Goal: Task Accomplishment & Management: Use online tool/utility

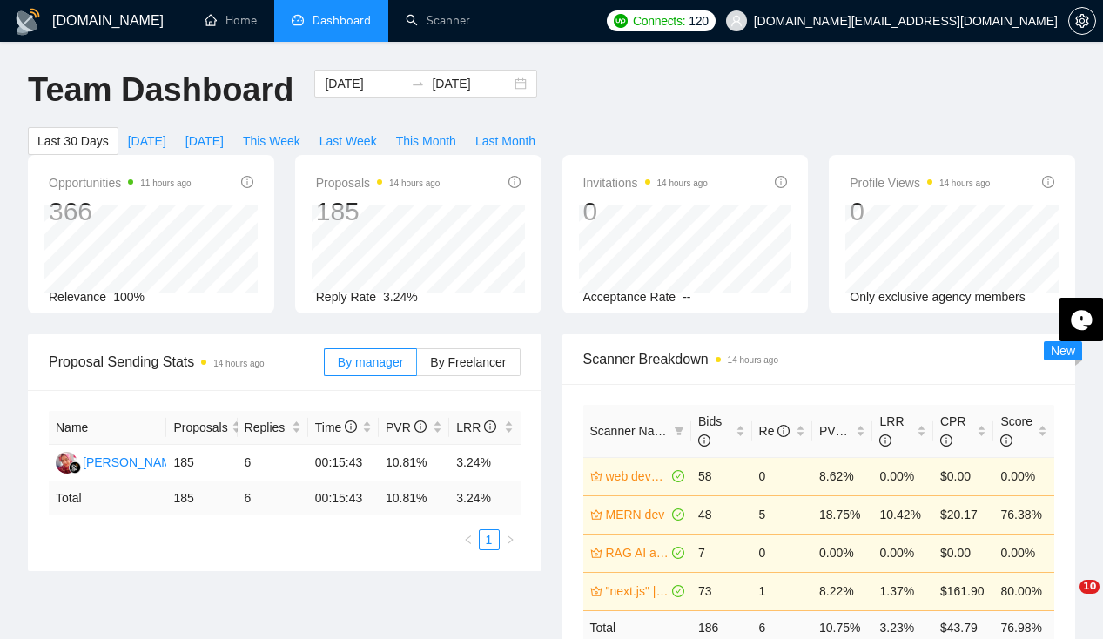
scroll to position [402, 0]
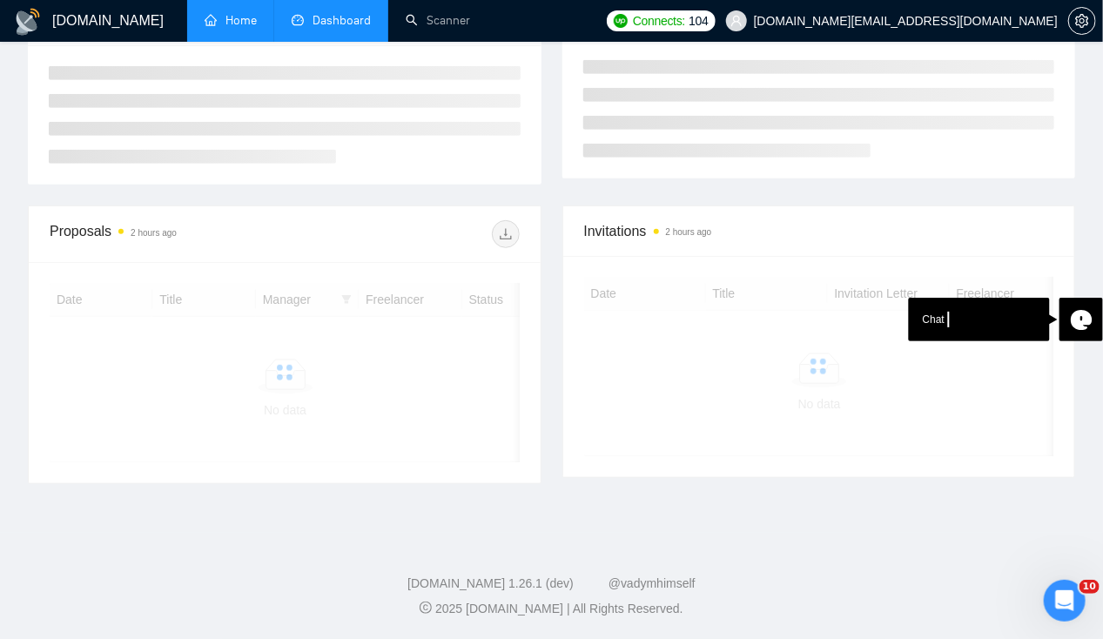
scroll to position [290, 0]
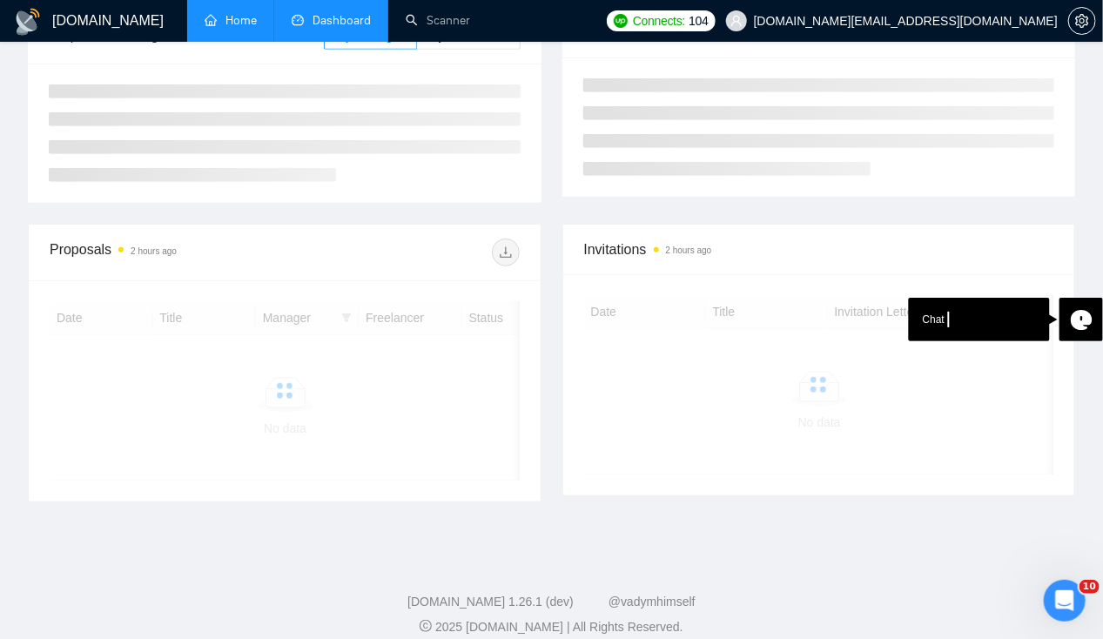
click at [247, 28] on link "Home" at bounding box center [231, 20] width 52 height 15
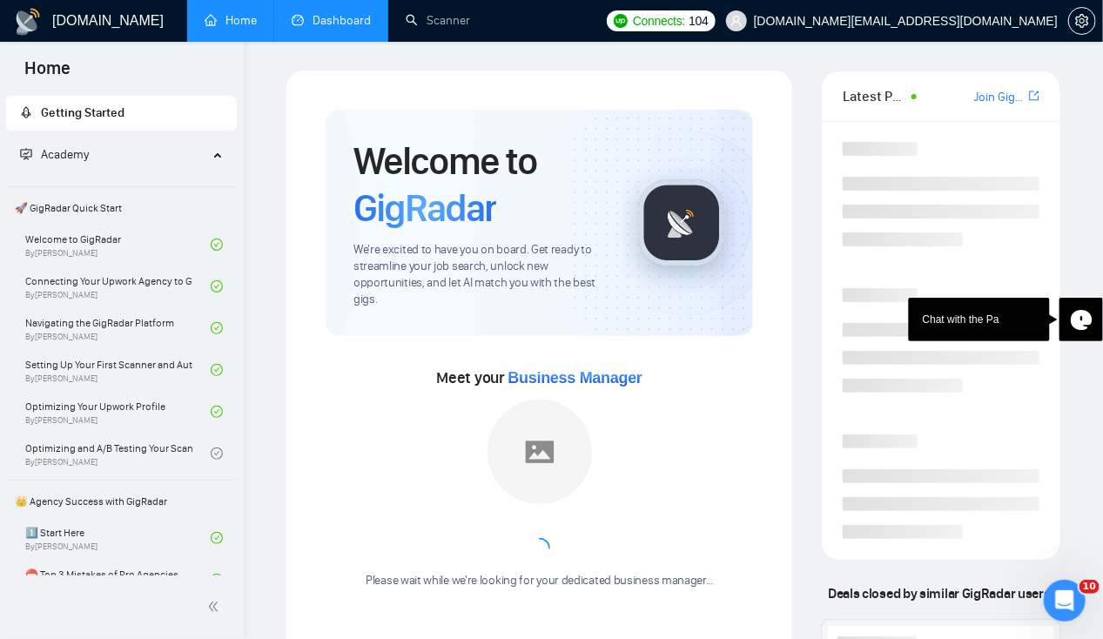
click at [331, 24] on link "Dashboard" at bounding box center [331, 20] width 79 height 15
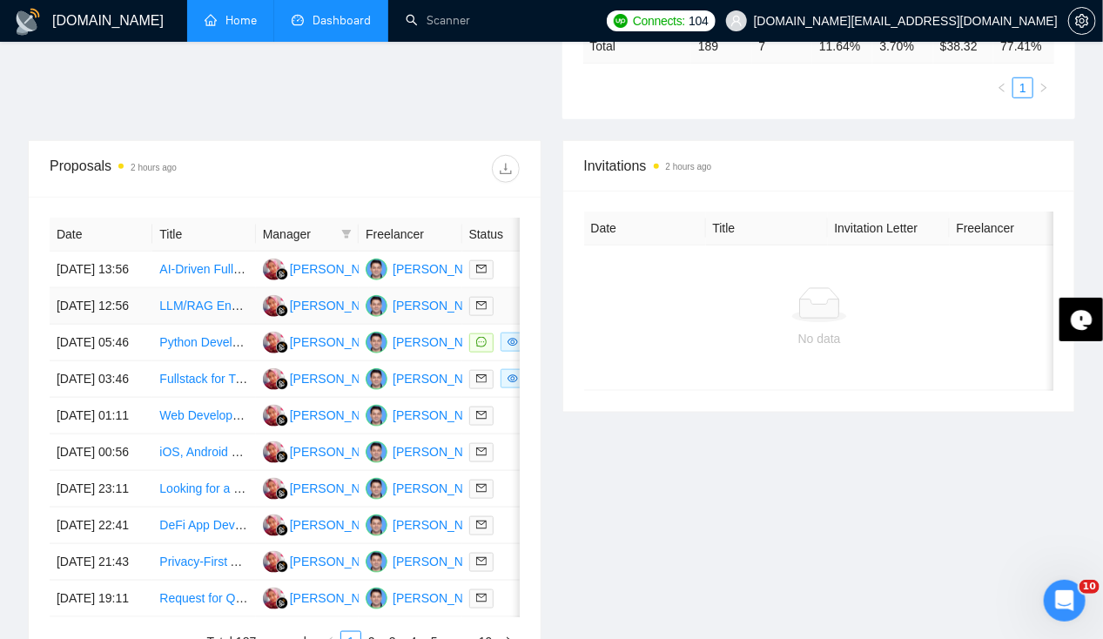
click at [119, 303] on td "20 Sep, 2025 12:56" at bounding box center [101, 306] width 103 height 37
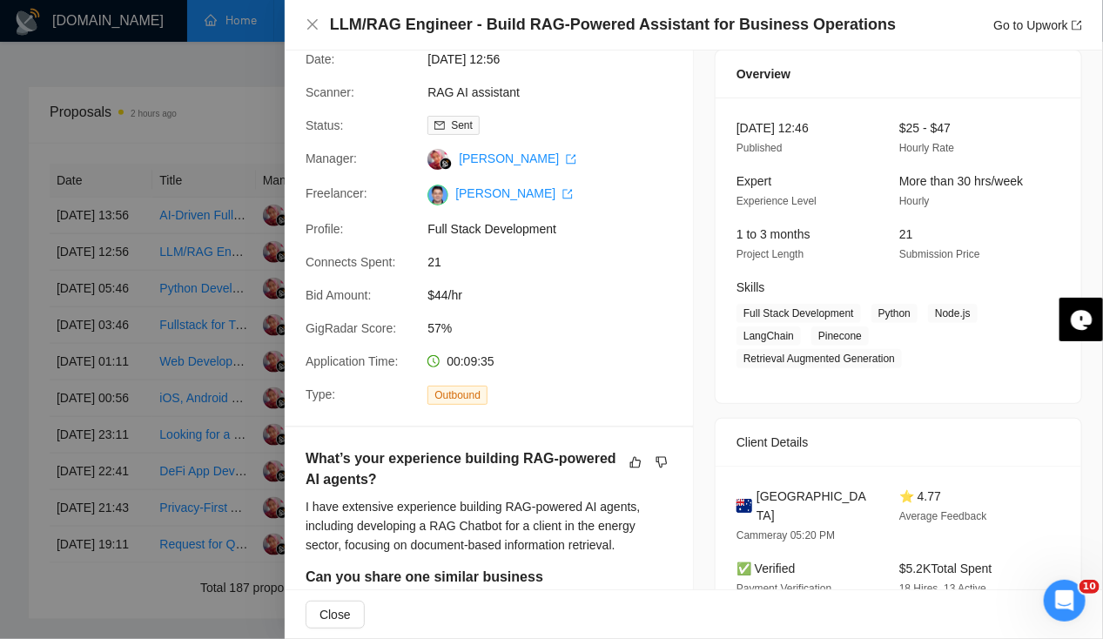
scroll to position [59, 0]
click at [312, 29] on icon "close" at bounding box center [313, 24] width 14 height 14
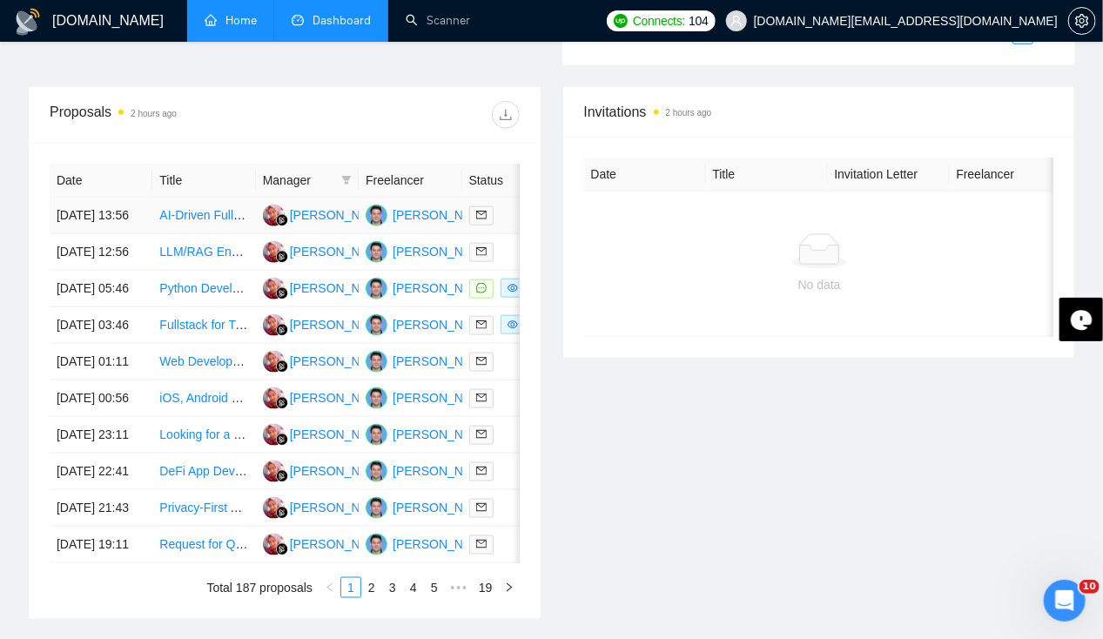
click at [117, 198] on td "20 Sep, 2025 13:56" at bounding box center [101, 216] width 103 height 37
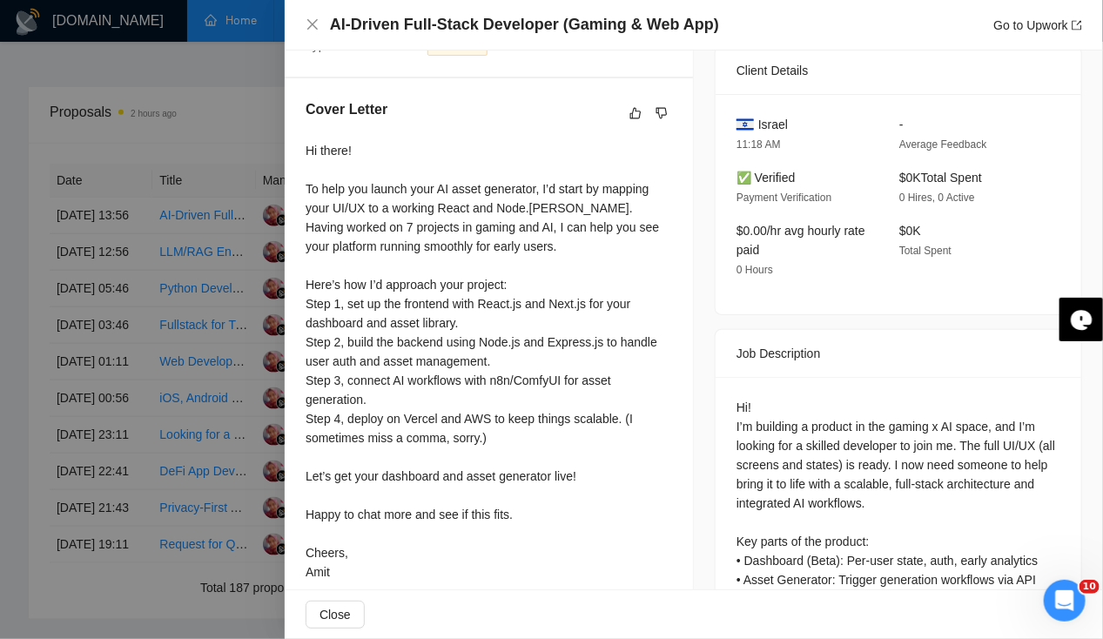
scroll to position [0, 0]
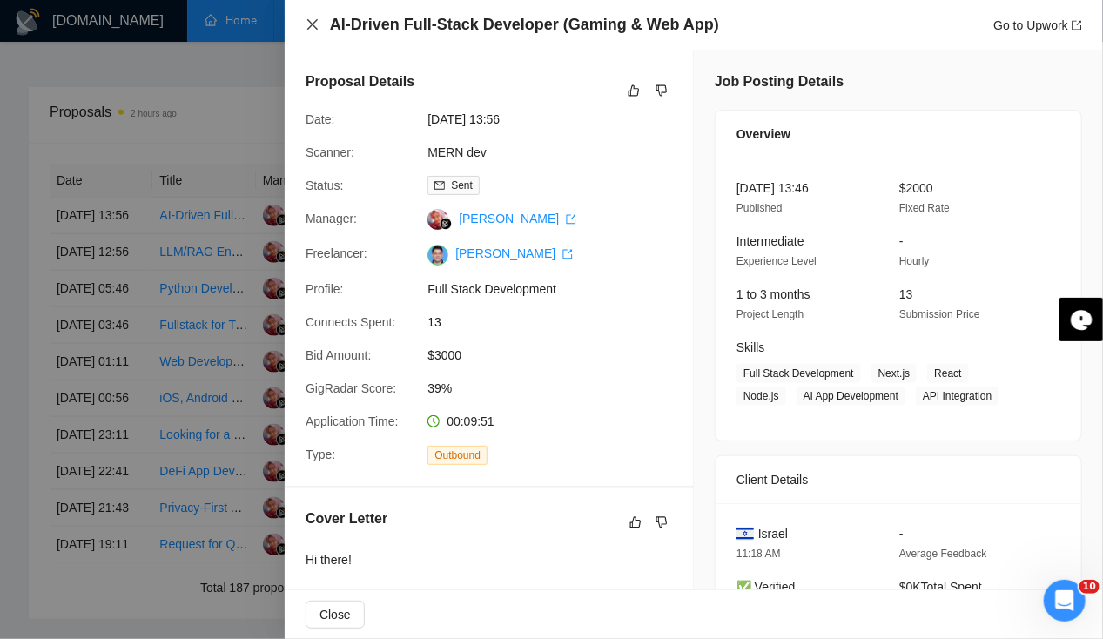
click at [310, 23] on icon "close" at bounding box center [312, 24] width 10 height 10
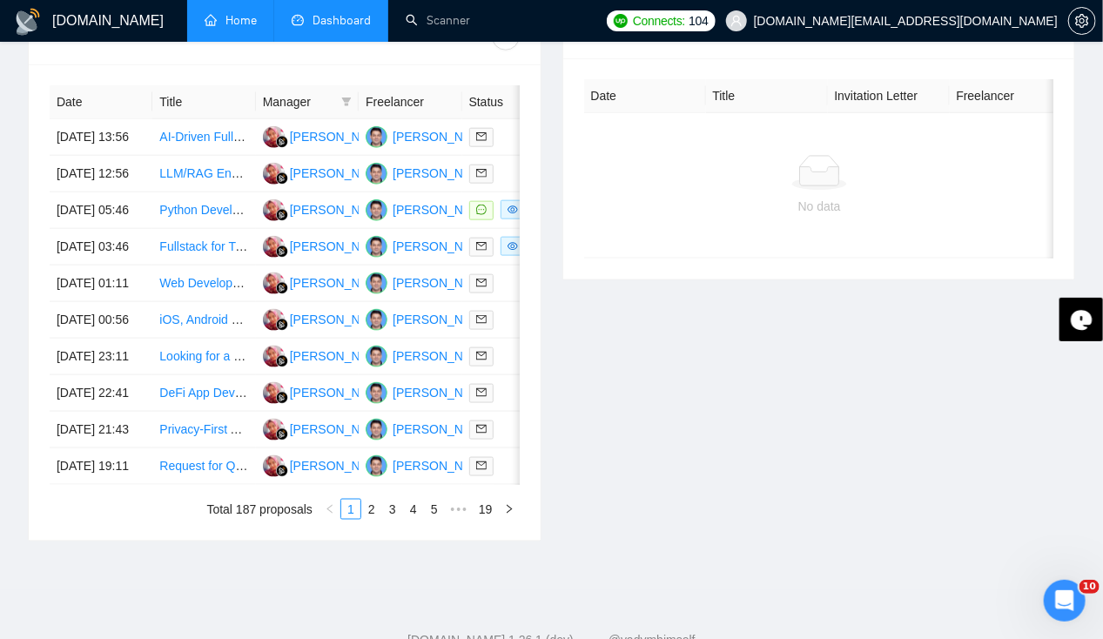
scroll to position [712, 0]
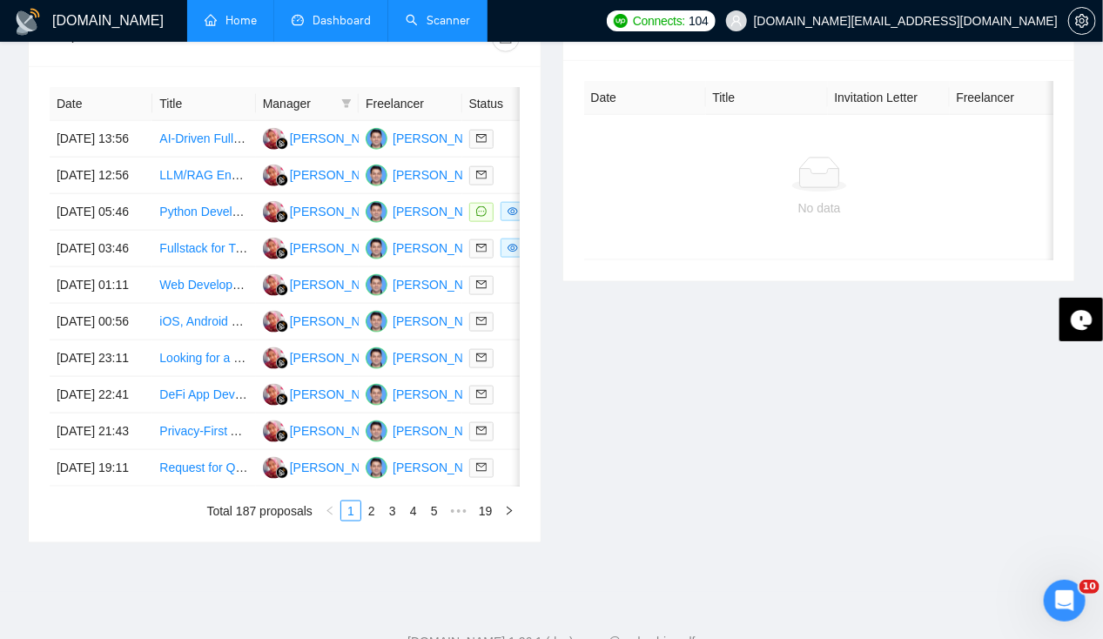
click at [460, 21] on link "Scanner" at bounding box center [438, 20] width 64 height 15
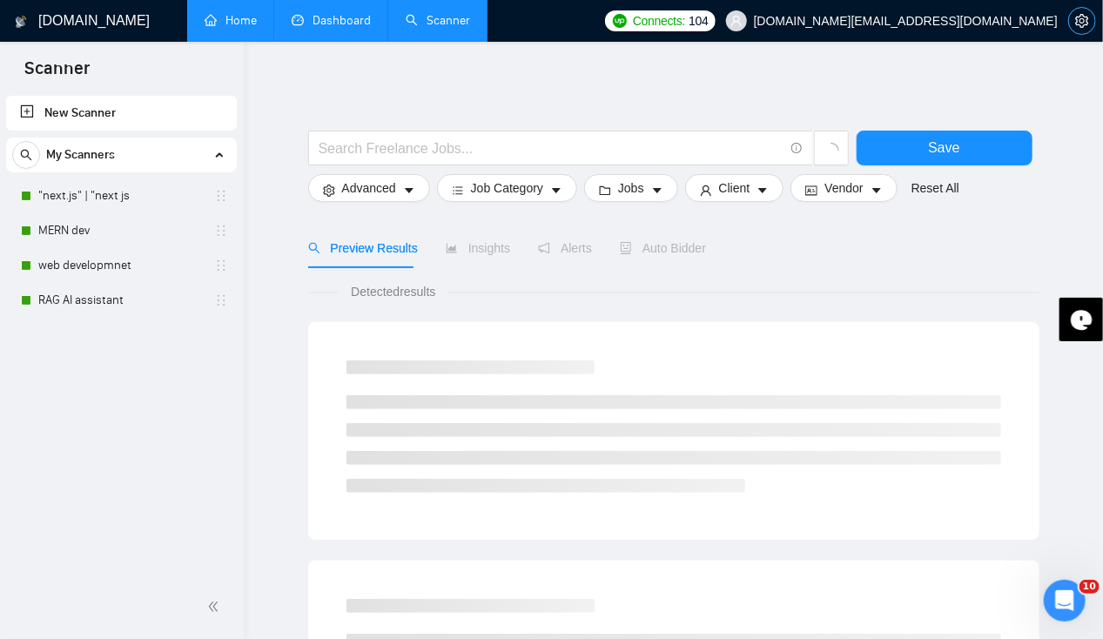
click at [1087, 22] on icon "setting" at bounding box center [1083, 21] width 14 height 14
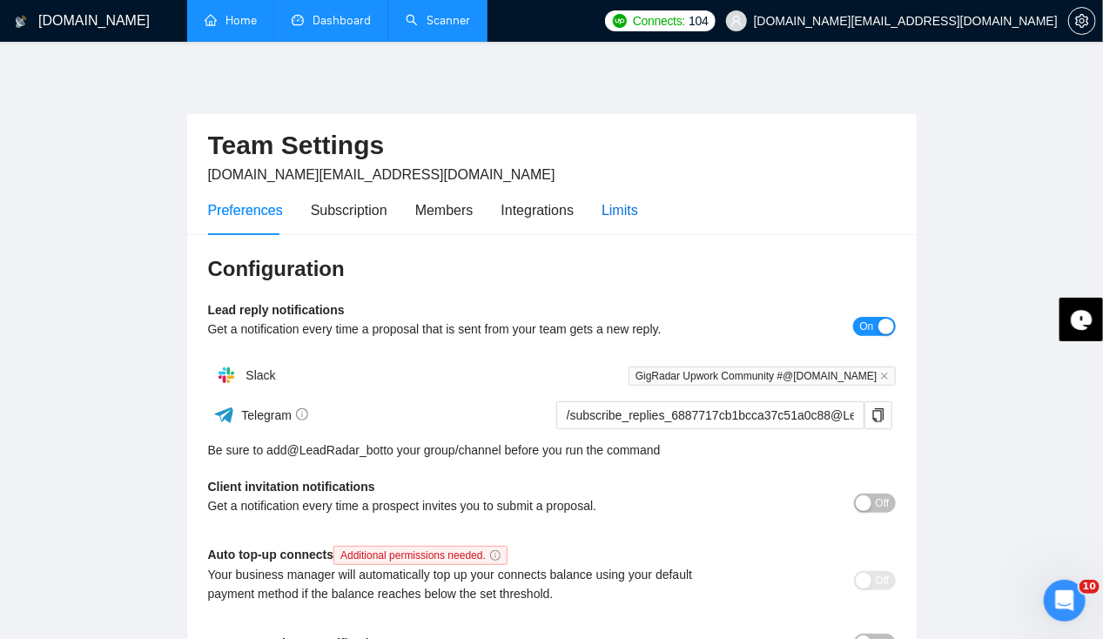
click at [624, 202] on div "Limits" at bounding box center [620, 210] width 37 height 22
